Goal: Task Accomplishment & Management: Manage account settings

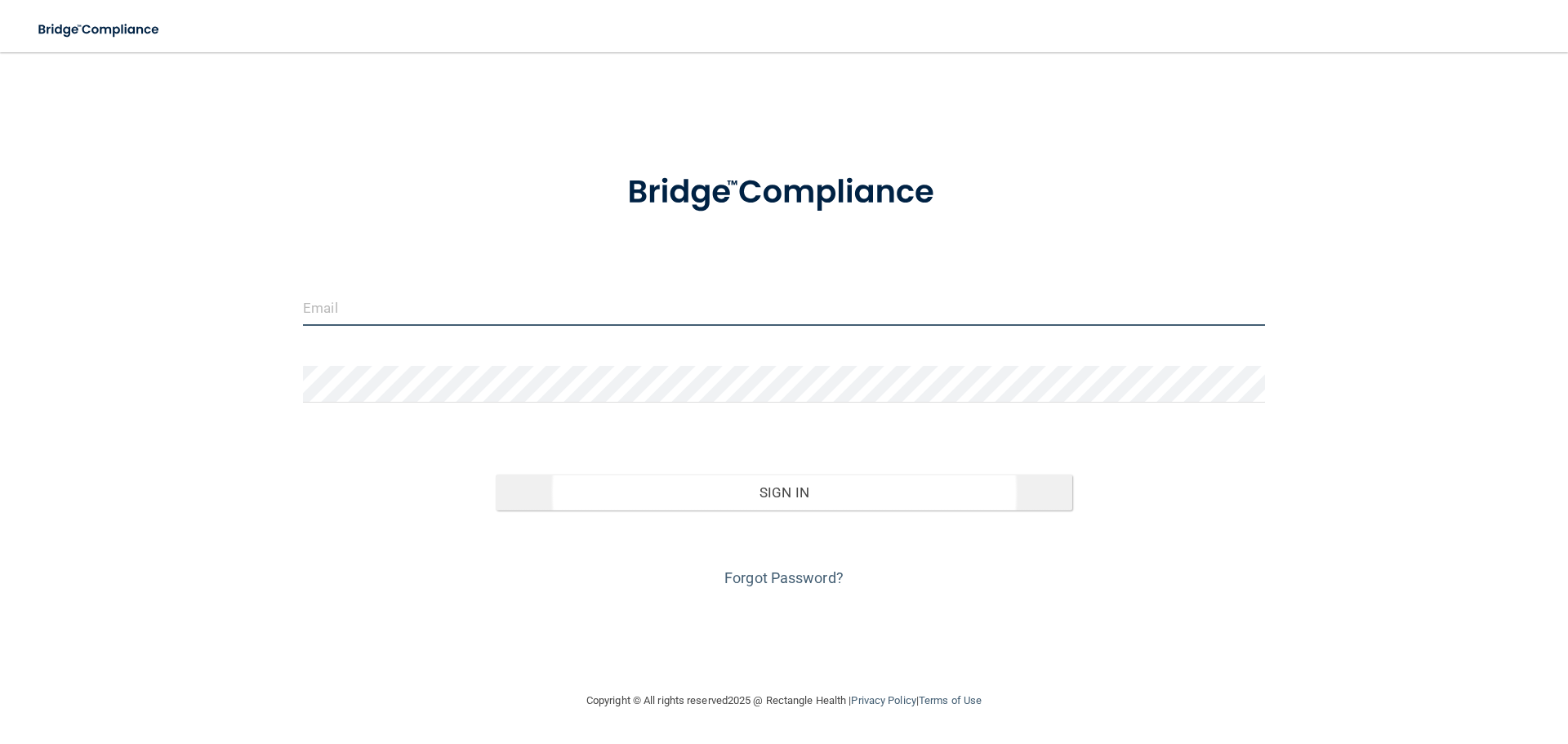
type input "[EMAIL_ADDRESS][DOMAIN_NAME]"
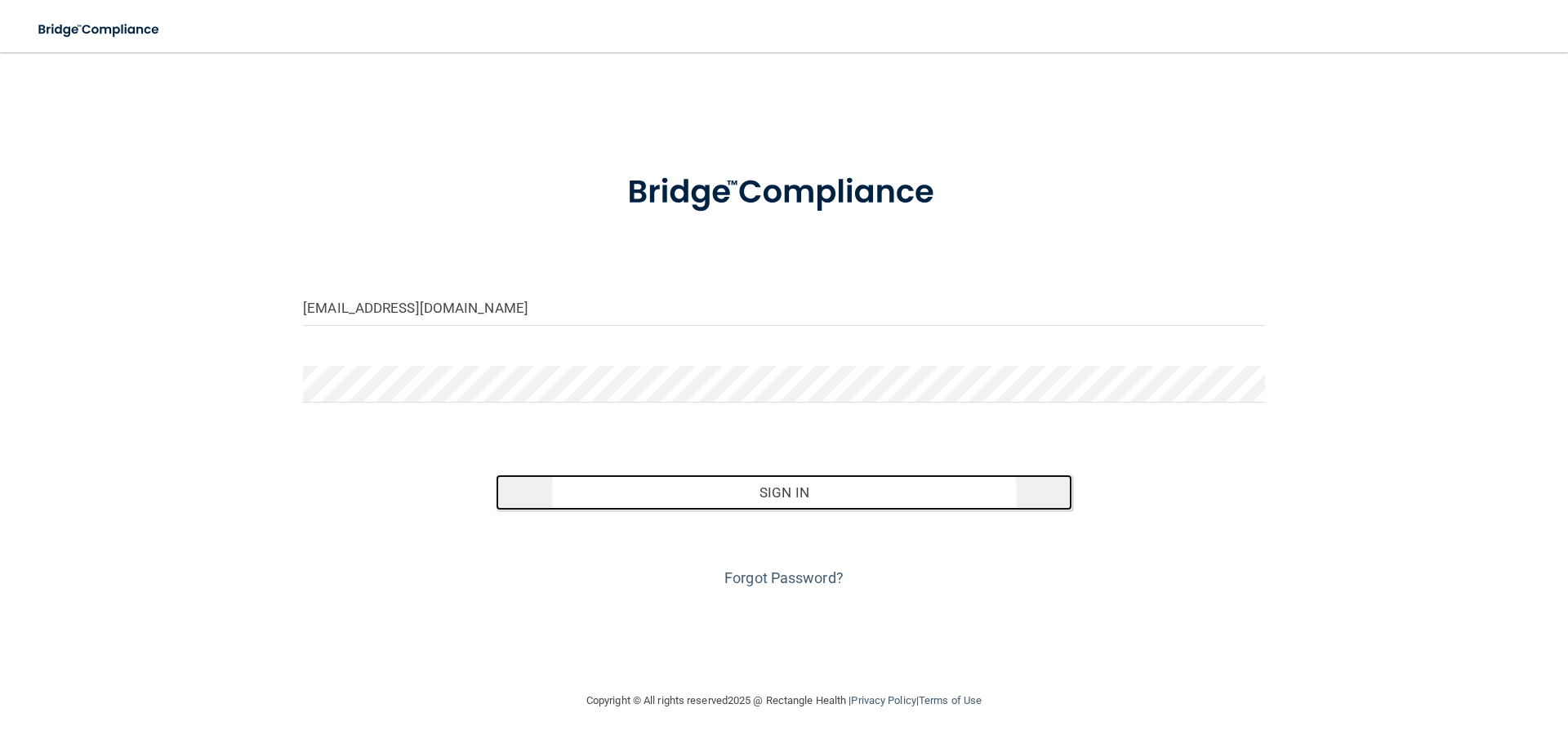
click at [792, 496] on button "Sign In" at bounding box center [784, 492] width 578 height 36
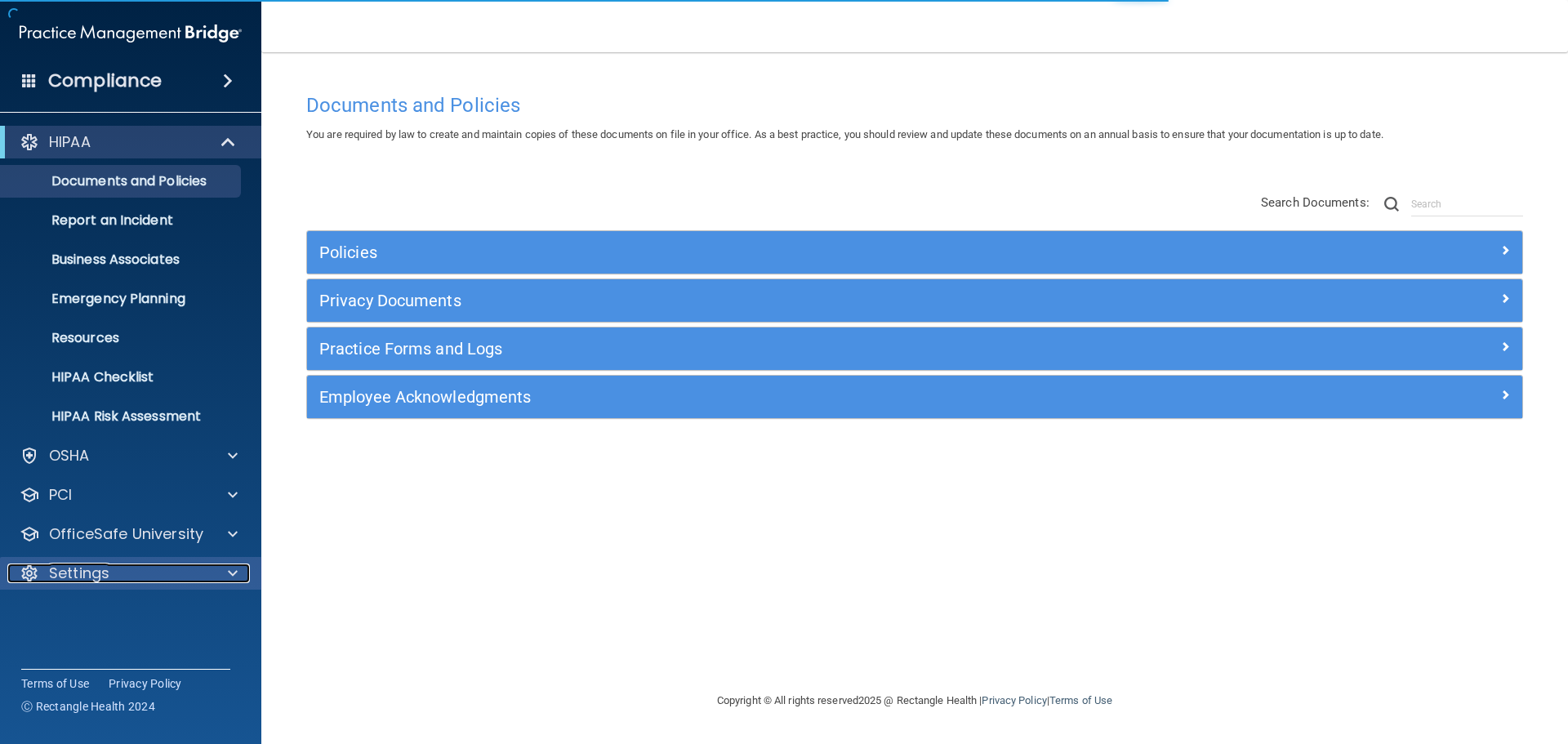
click at [87, 581] on p "Settings" at bounding box center [79, 573] width 60 height 20
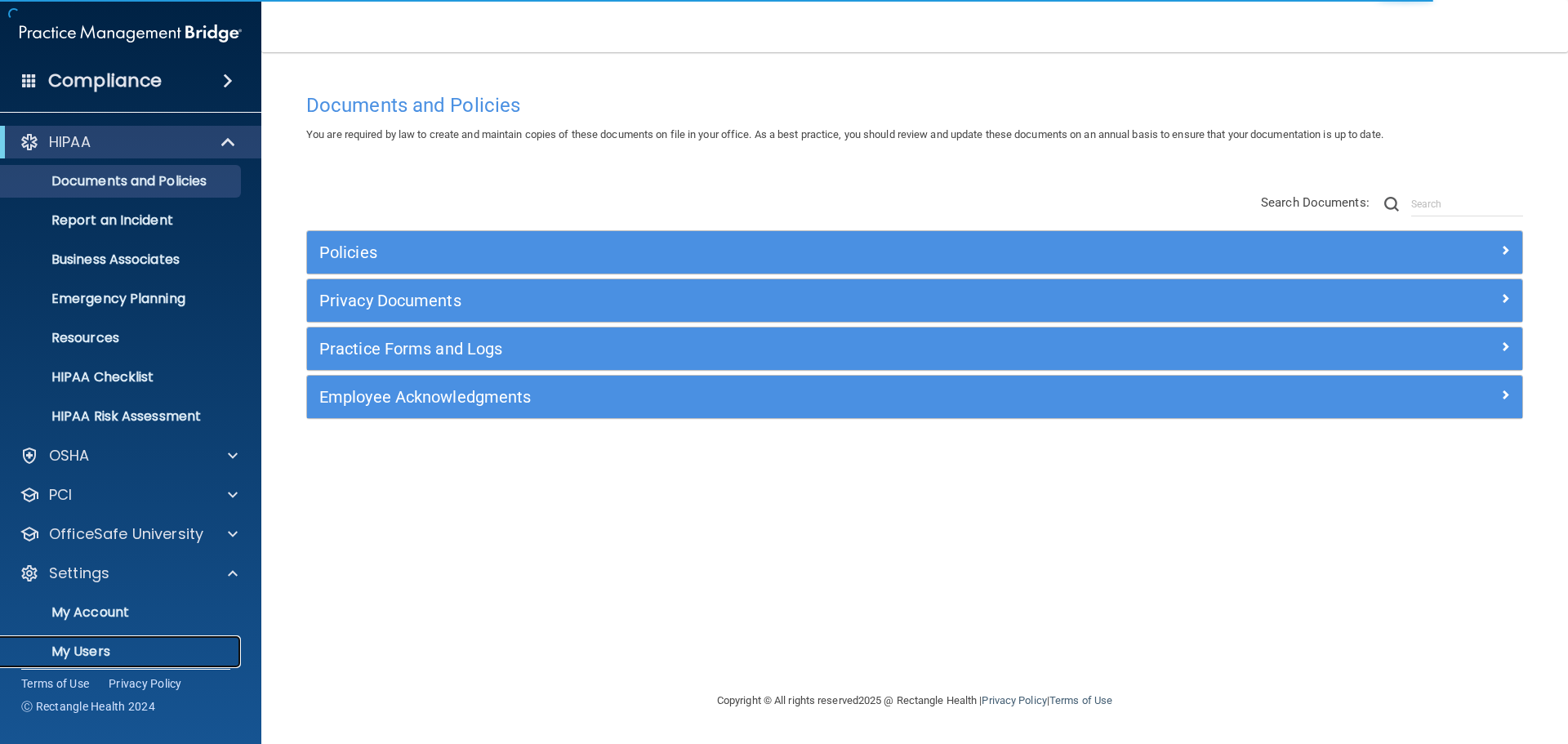
click at [79, 647] on p "My Users" at bounding box center [122, 652] width 223 height 17
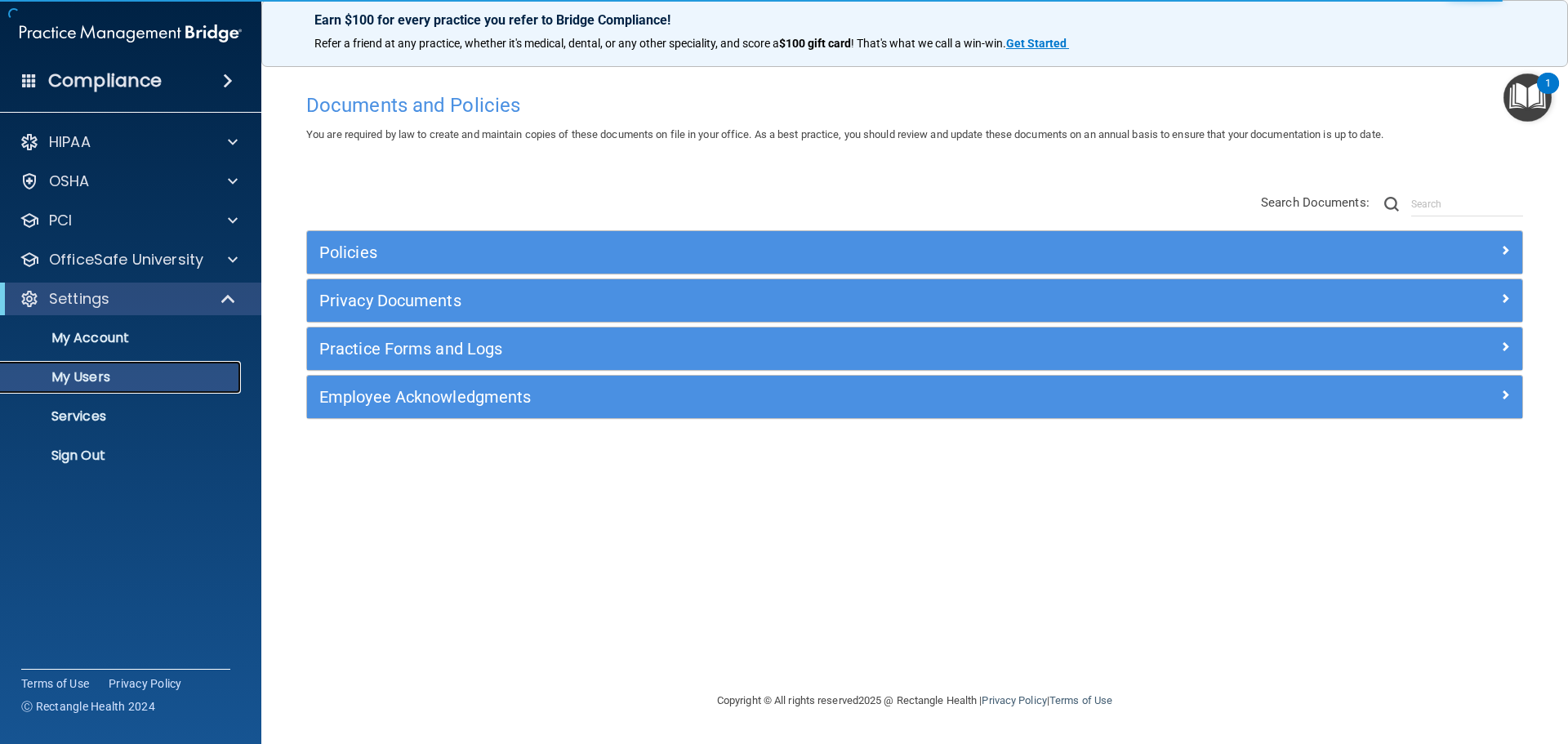
select select "20"
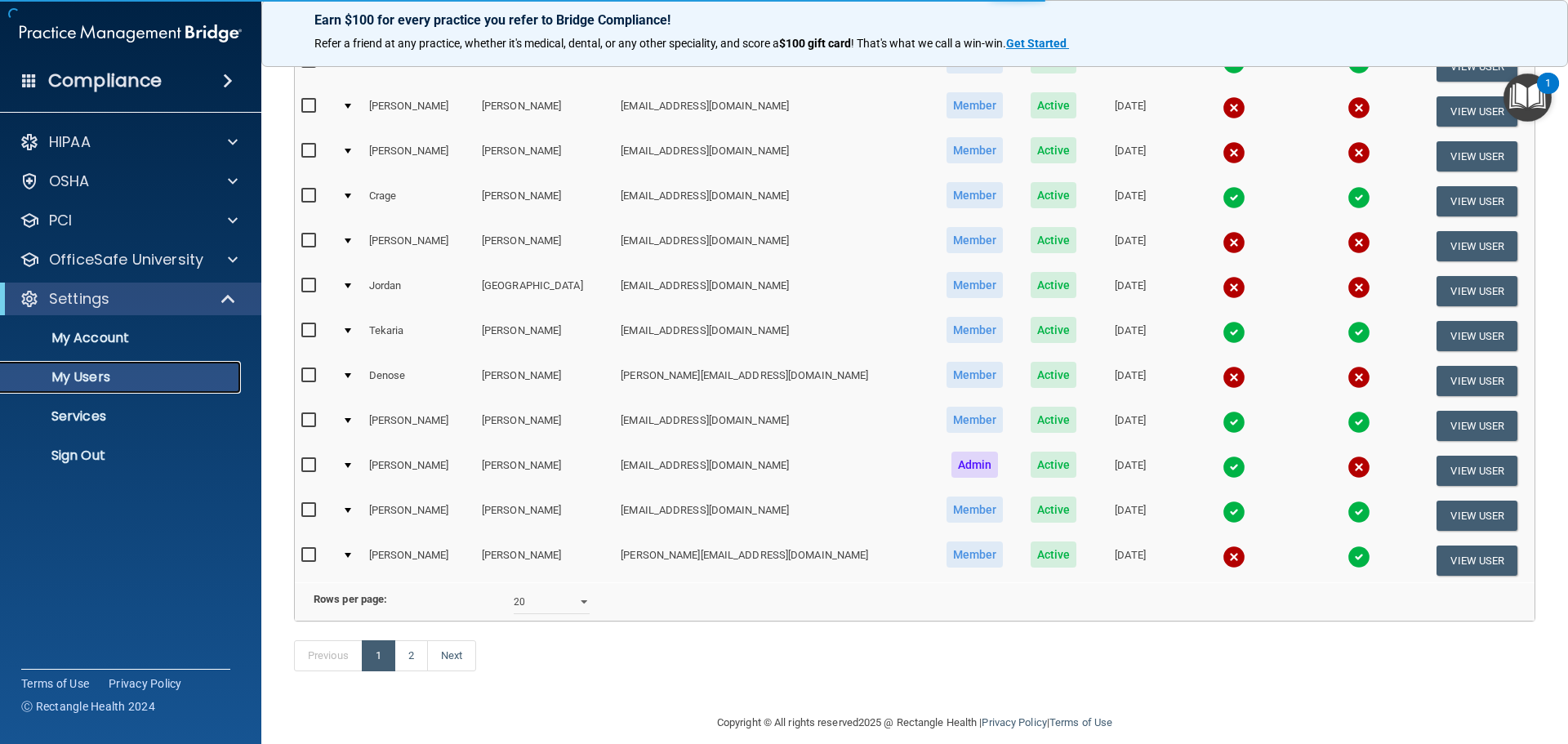
scroll to position [572, 0]
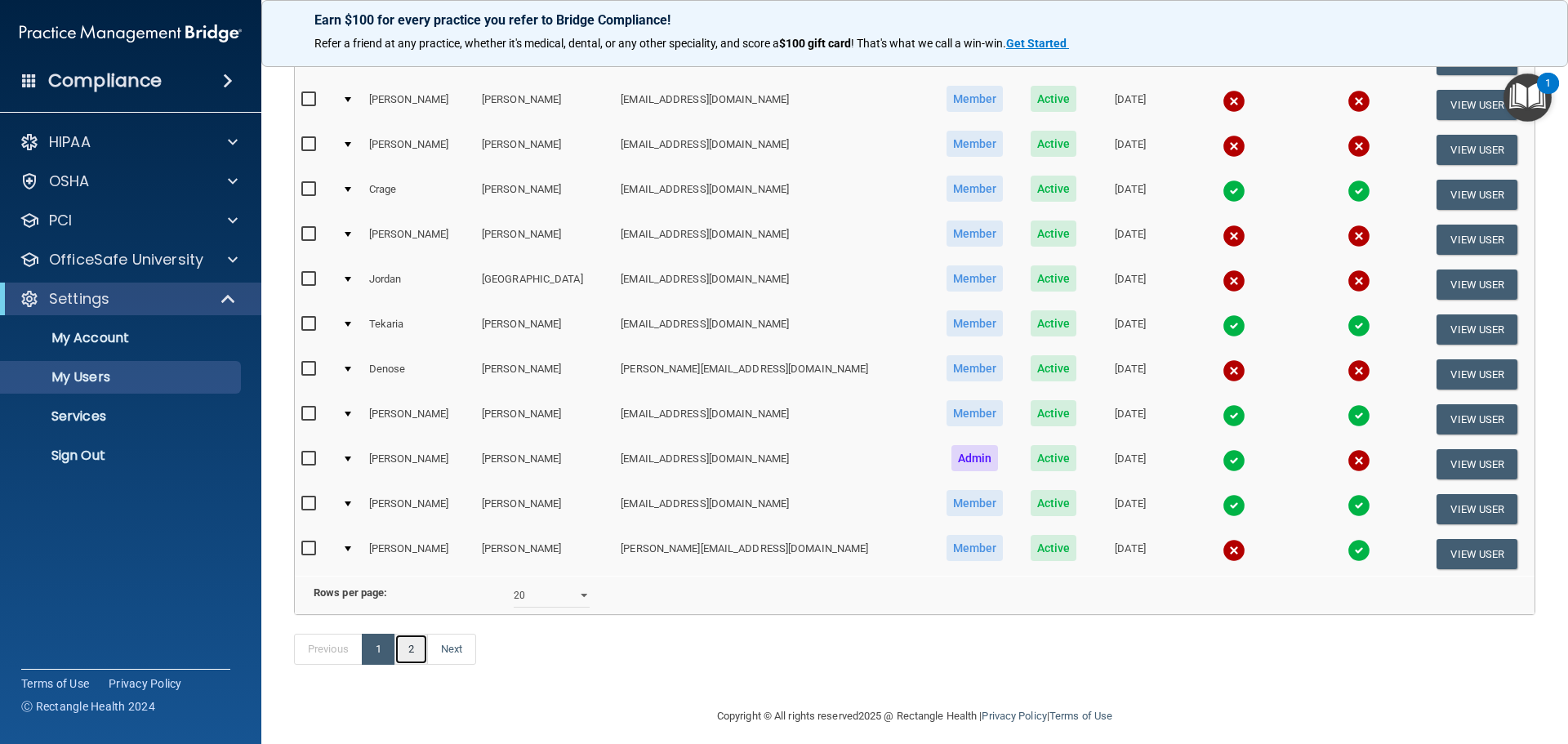
click at [414, 664] on link "2" at bounding box center [411, 649] width 33 height 31
select select "20"
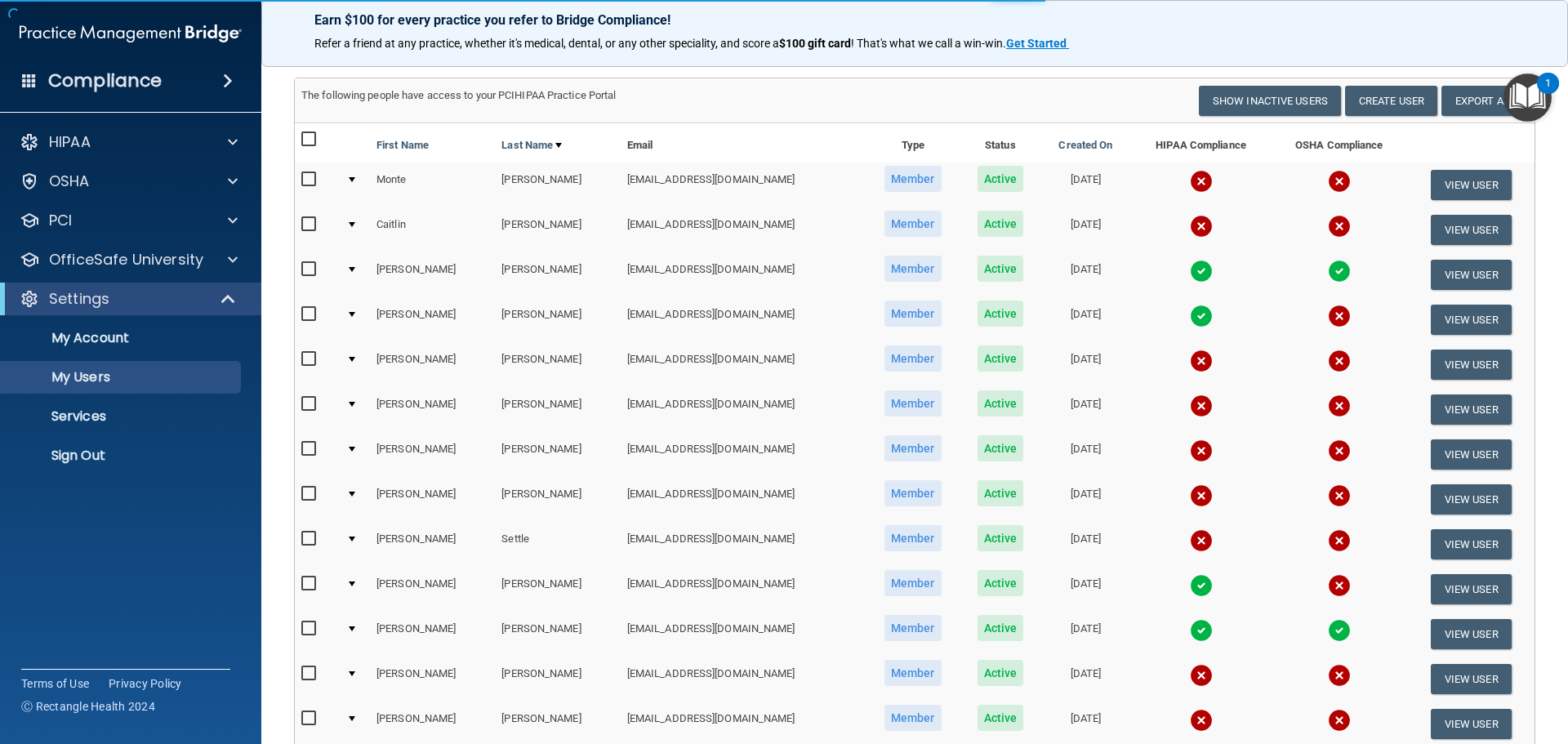
scroll to position [163, 0]
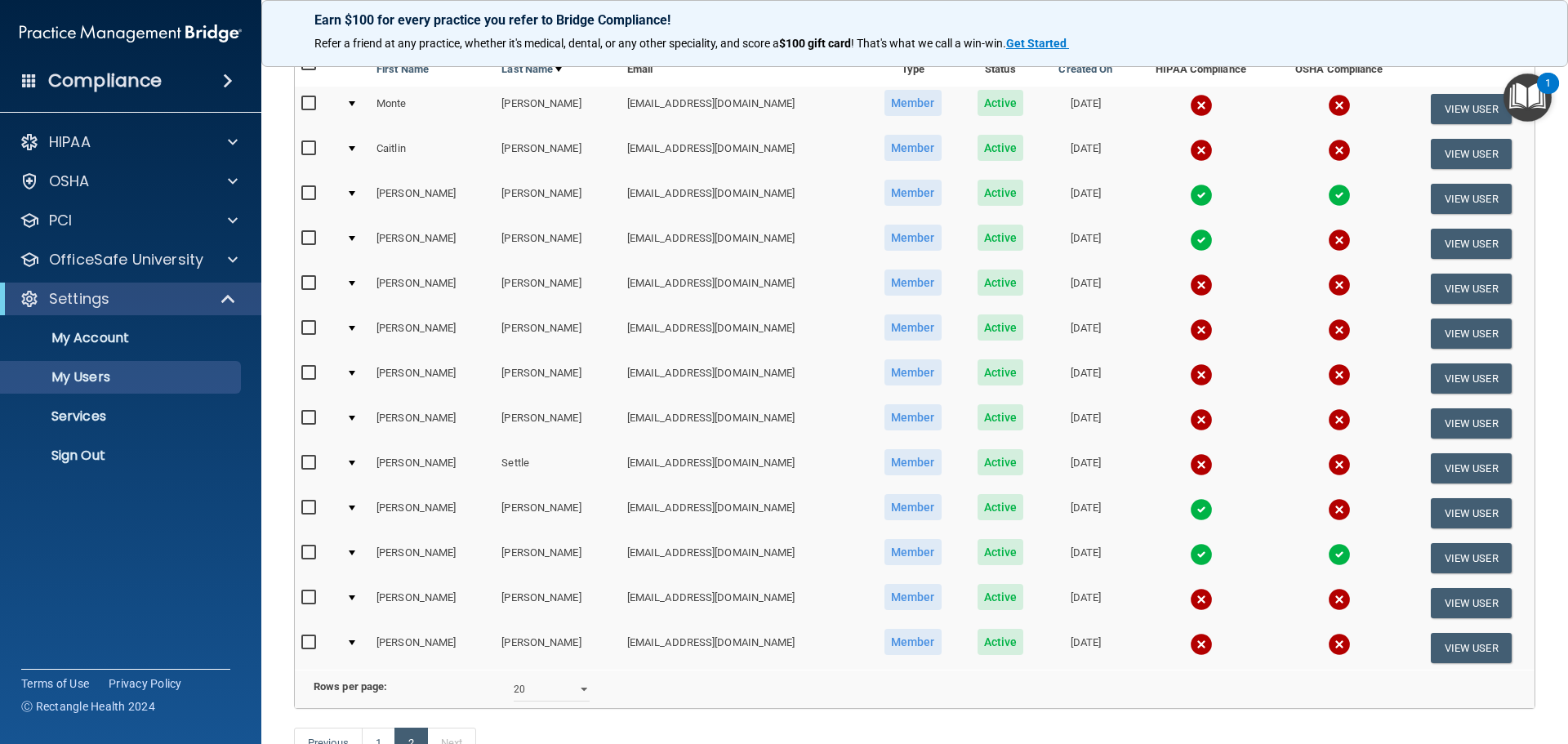
click at [312, 422] on input "checkbox" at bounding box center [311, 418] width 19 height 13
checkbox input "true"
click at [1452, 423] on button "View User" at bounding box center [1472, 423] width 81 height 30
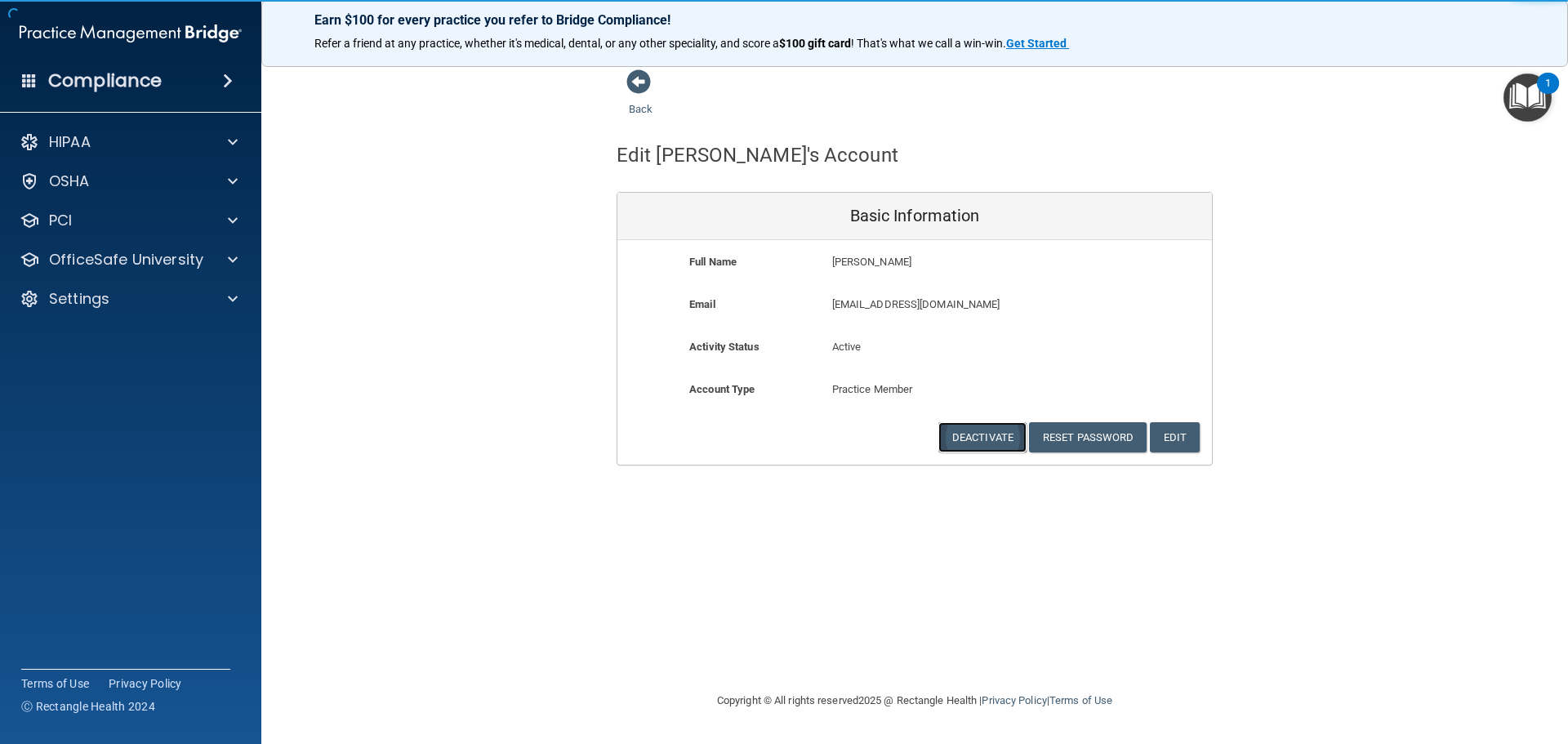
click at [990, 435] on button "Deactivate" at bounding box center [982, 437] width 88 height 30
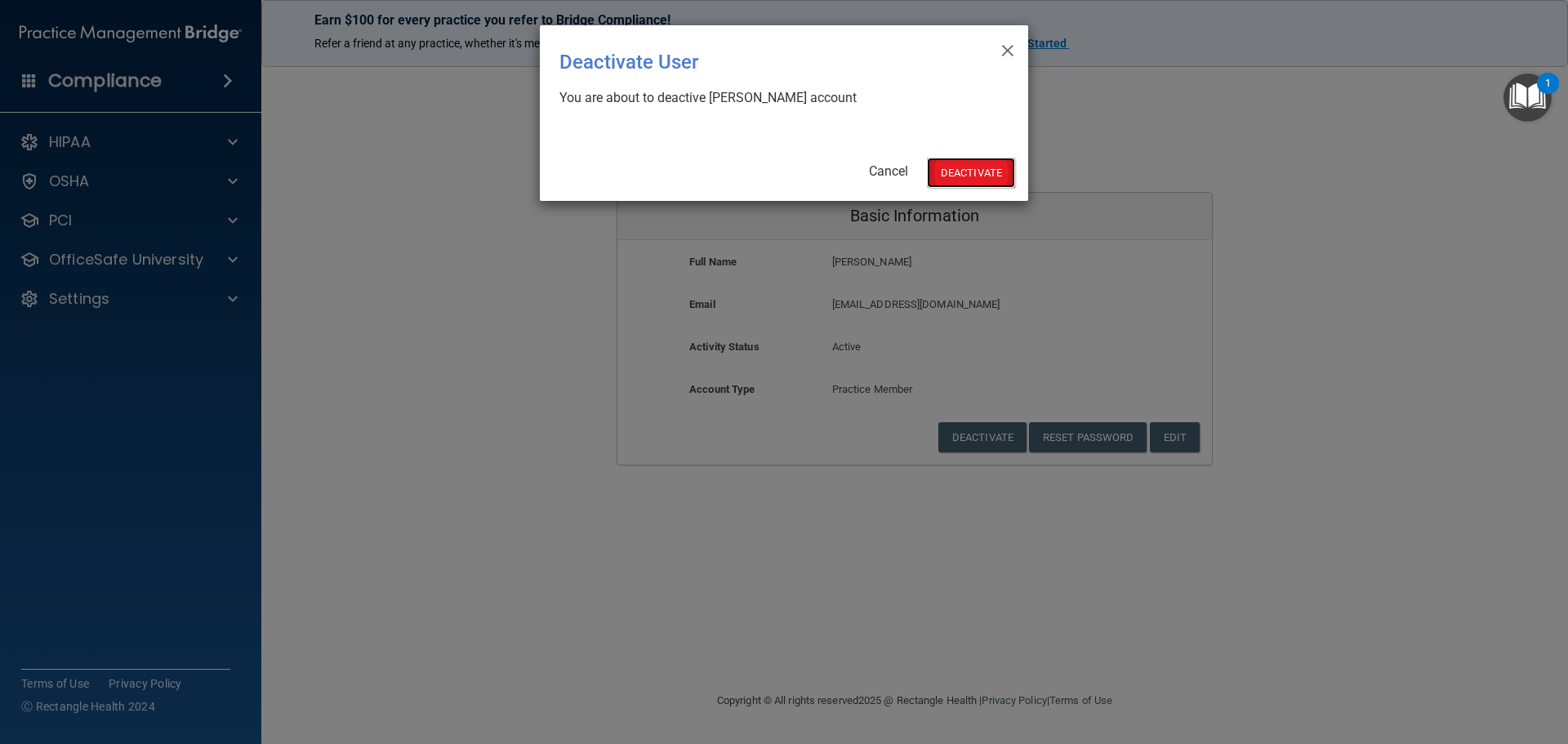
click at [973, 158] on button "Deactivate" at bounding box center [971, 172] width 88 height 30
